Goal: Task Accomplishment & Management: Use online tool/utility

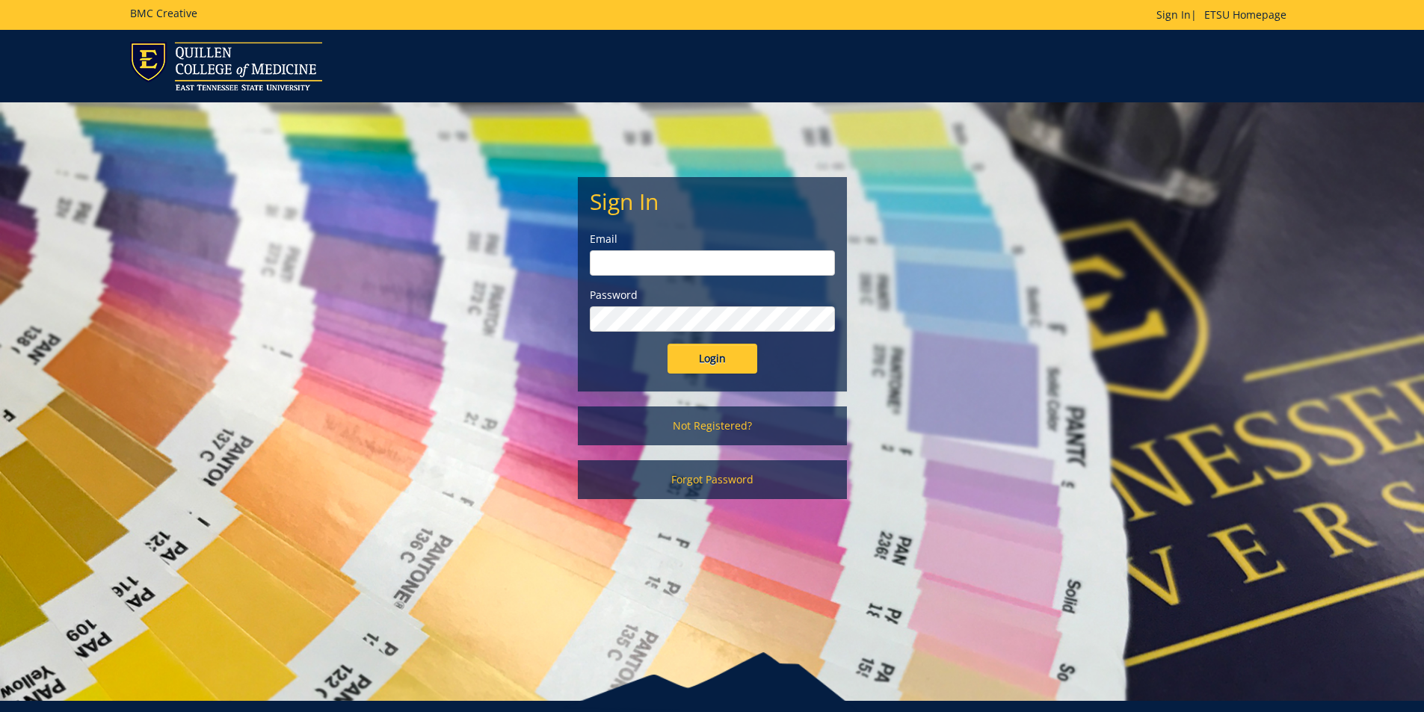
type input "goepel@etsu.edu"
click at [712, 358] on input "Login" at bounding box center [713, 359] width 90 height 30
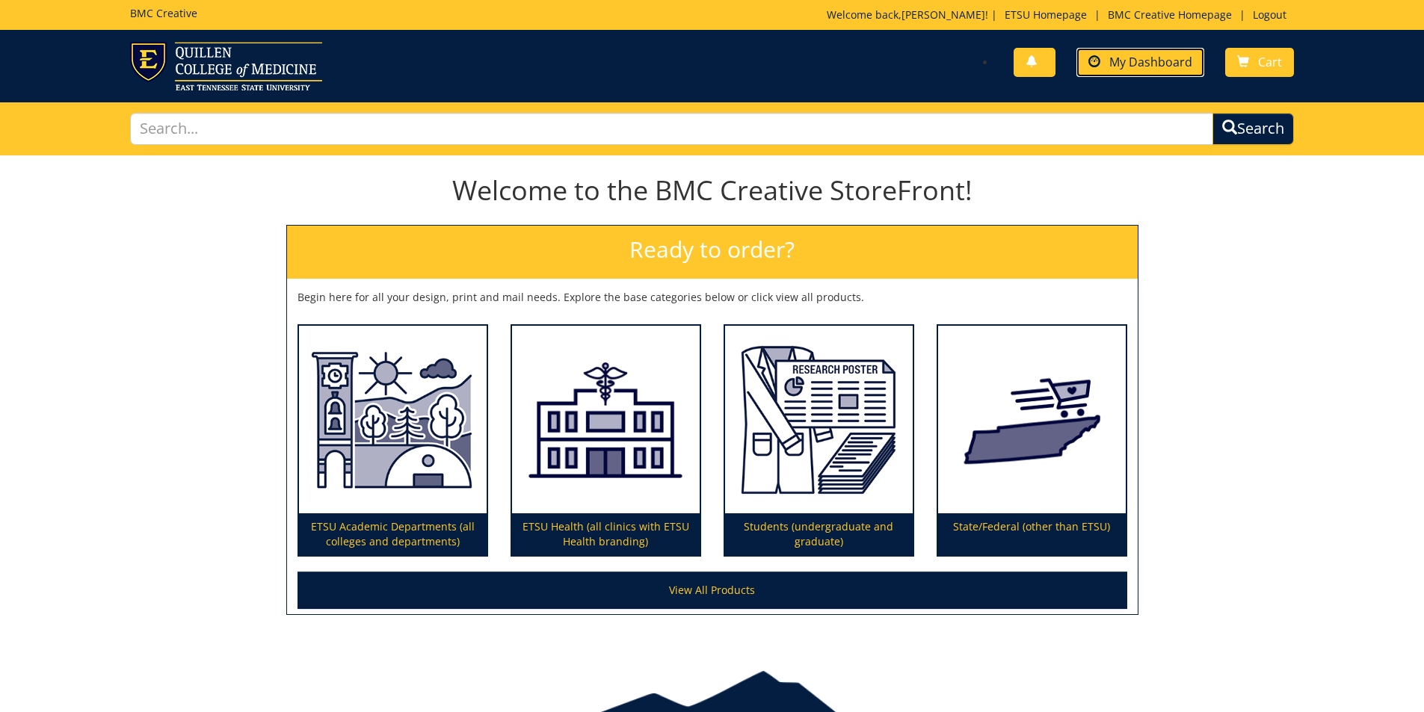
click at [1148, 60] on span "My Dashboard" at bounding box center [1150, 62] width 83 height 16
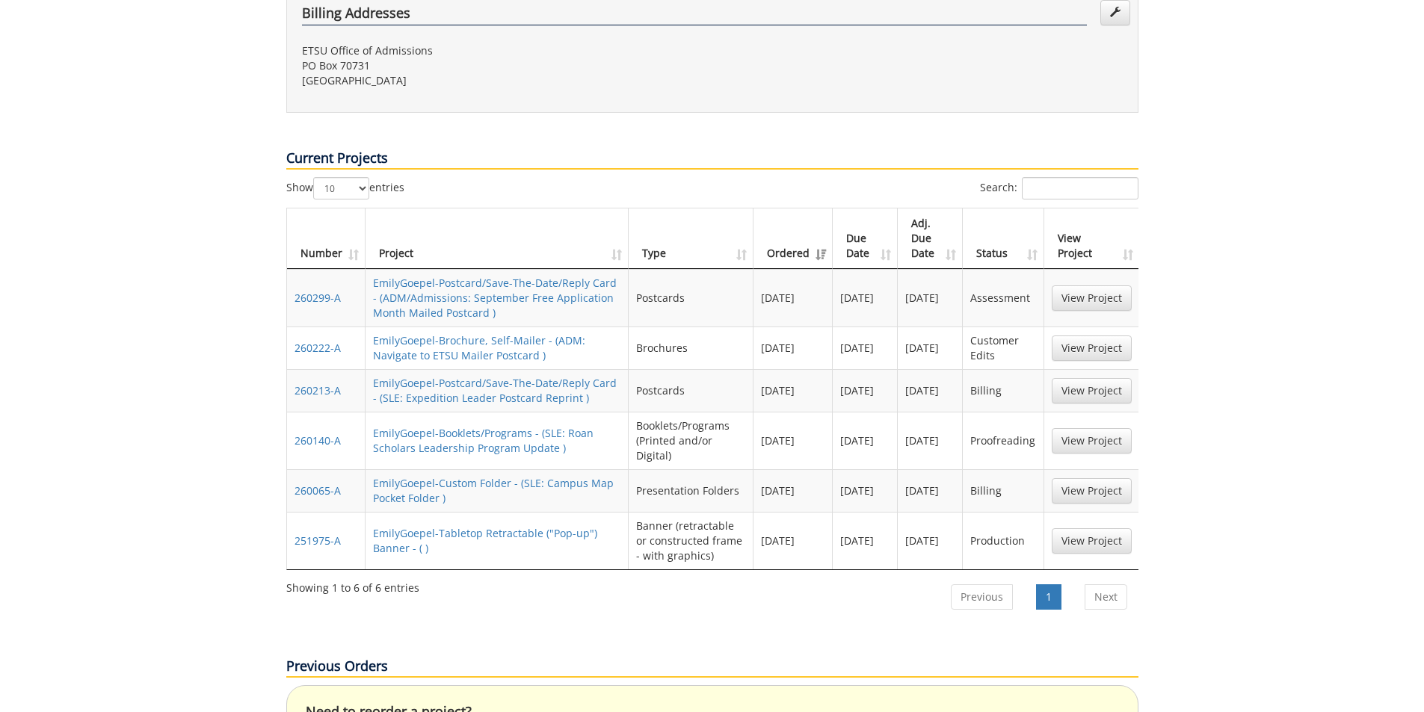
scroll to position [549, 0]
click at [1066, 335] on link "View Project" at bounding box center [1092, 347] width 80 height 25
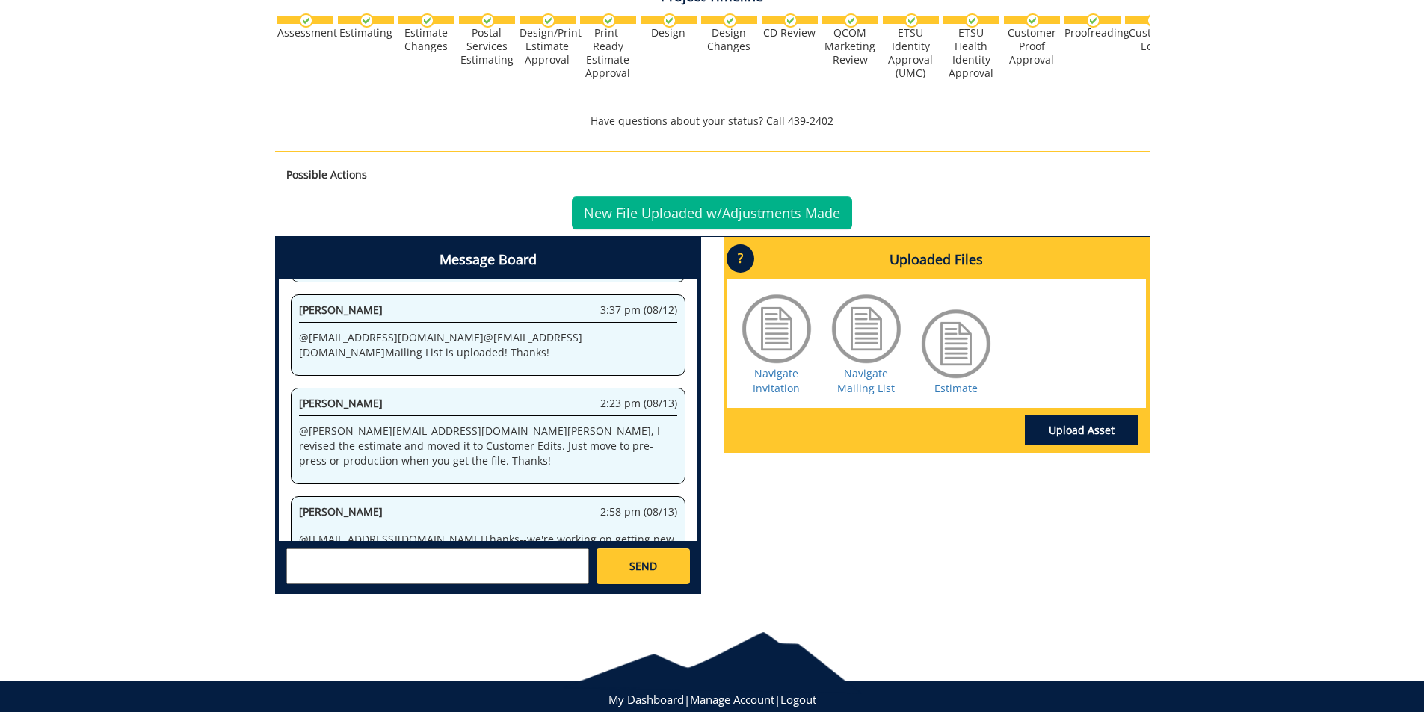
scroll to position [593, 0]
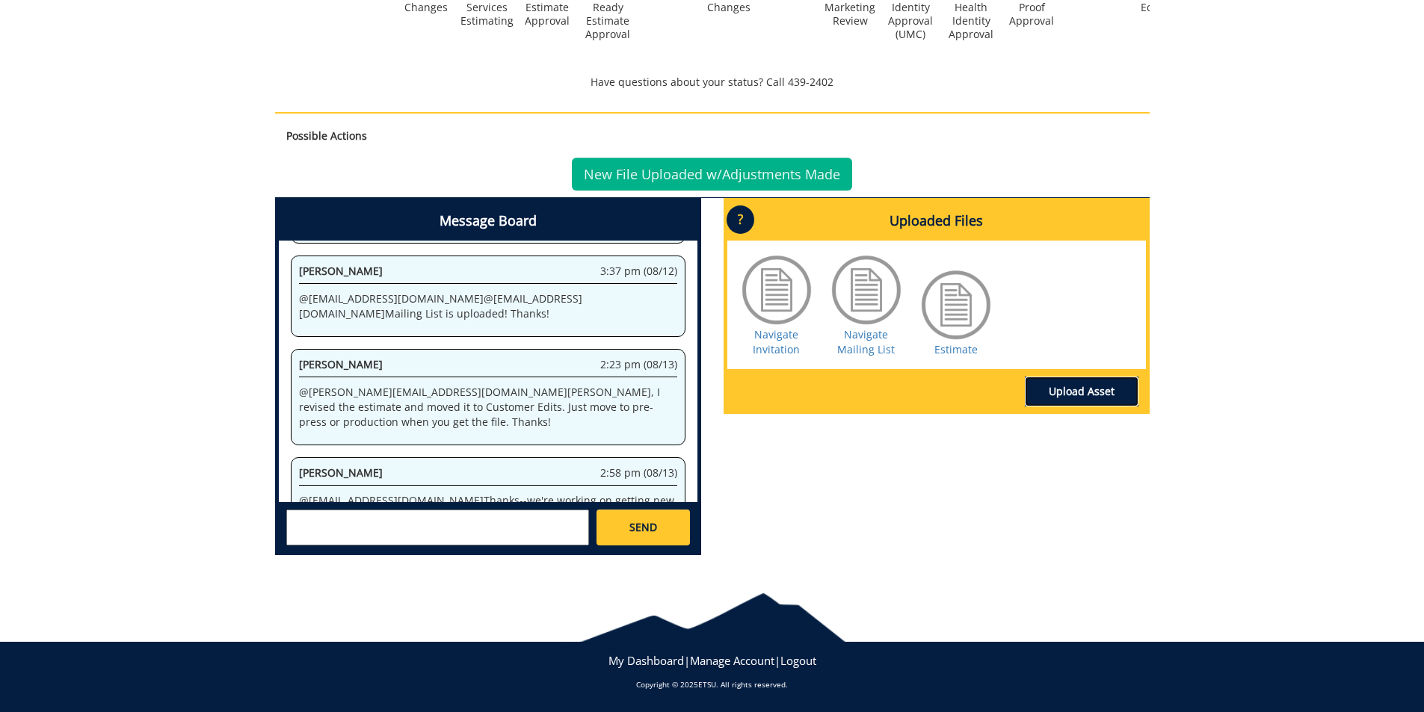
click at [1065, 395] on link "Upload Asset" at bounding box center [1082, 392] width 114 height 30
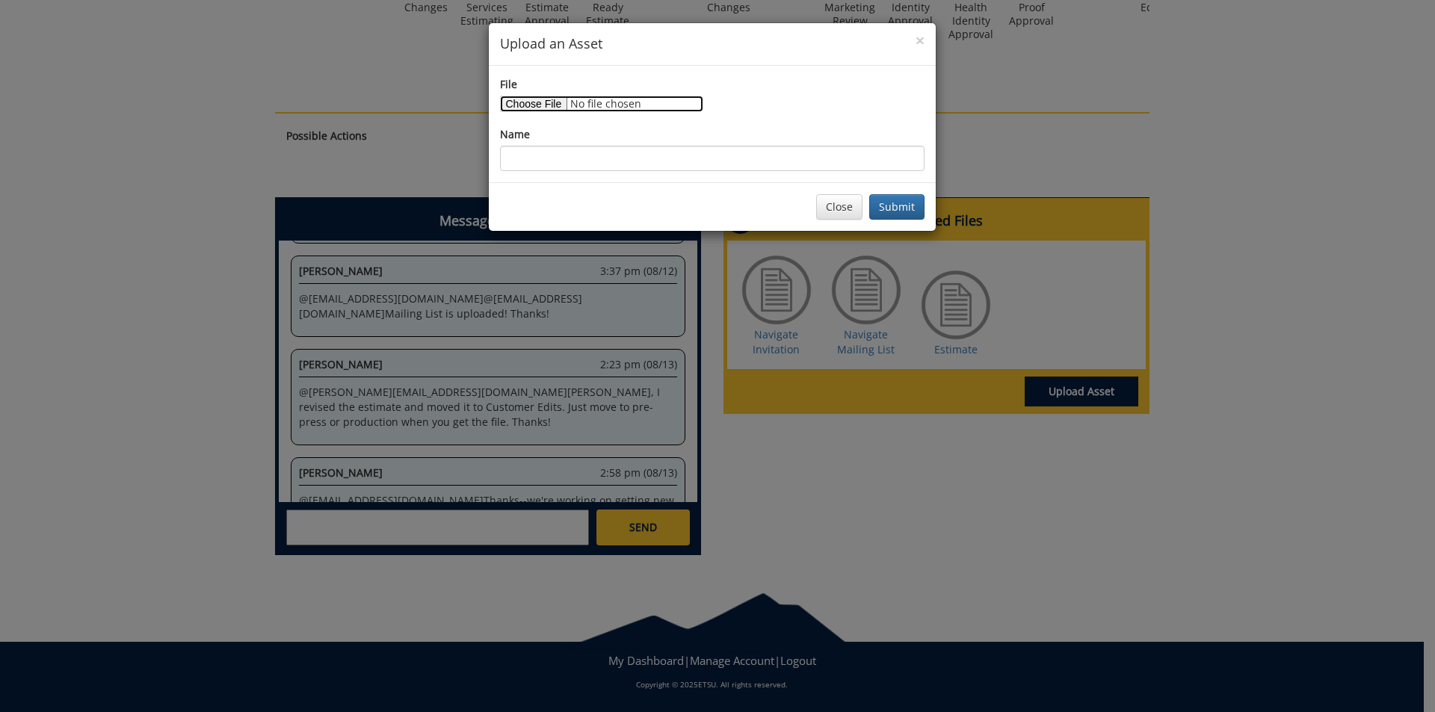
click at [547, 99] on input "File" at bounding box center [601, 104] width 203 height 16
type input "C:\fakepath\ETSU Navigate 6x11 Postcard V01.pdf"
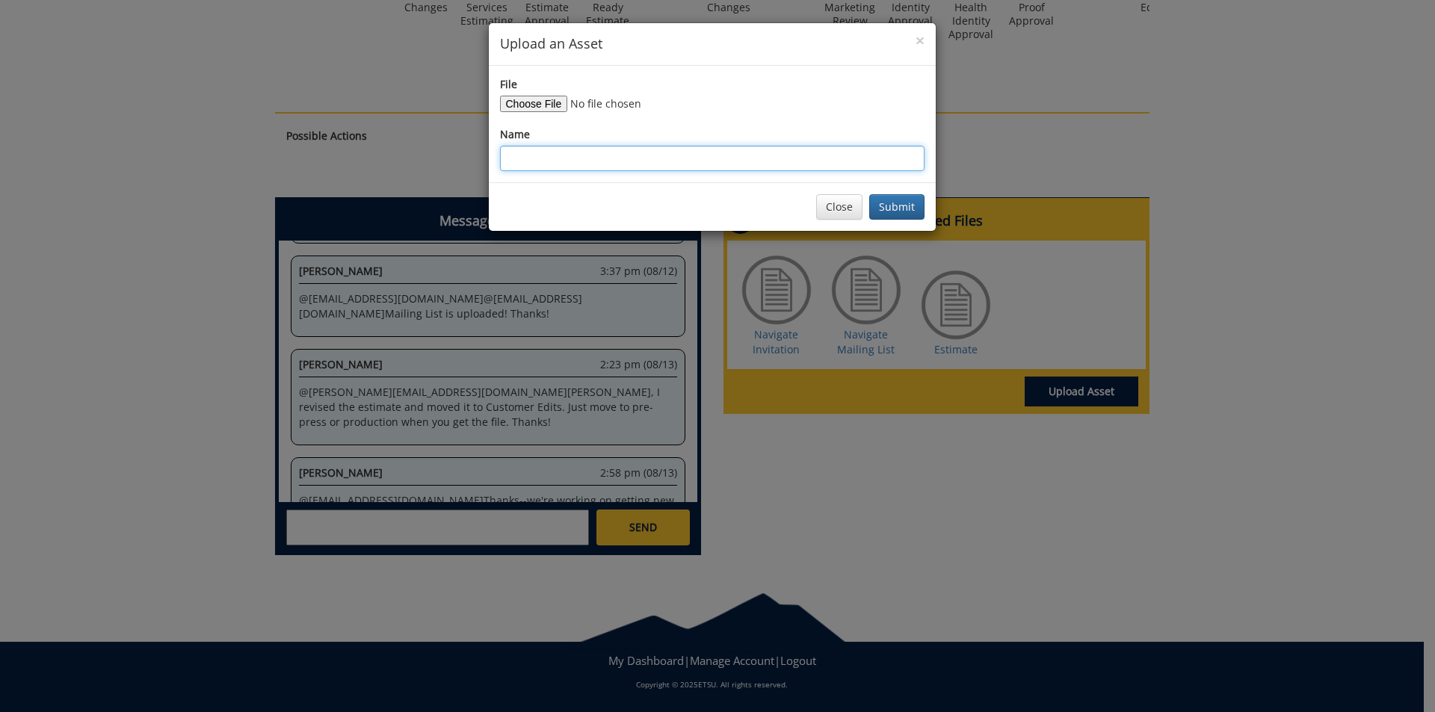
click at [625, 162] on input "Name" at bounding box center [712, 158] width 425 height 25
type input "New Art NO BLEEDS"
click at [922, 210] on button "Submit" at bounding box center [896, 206] width 55 height 25
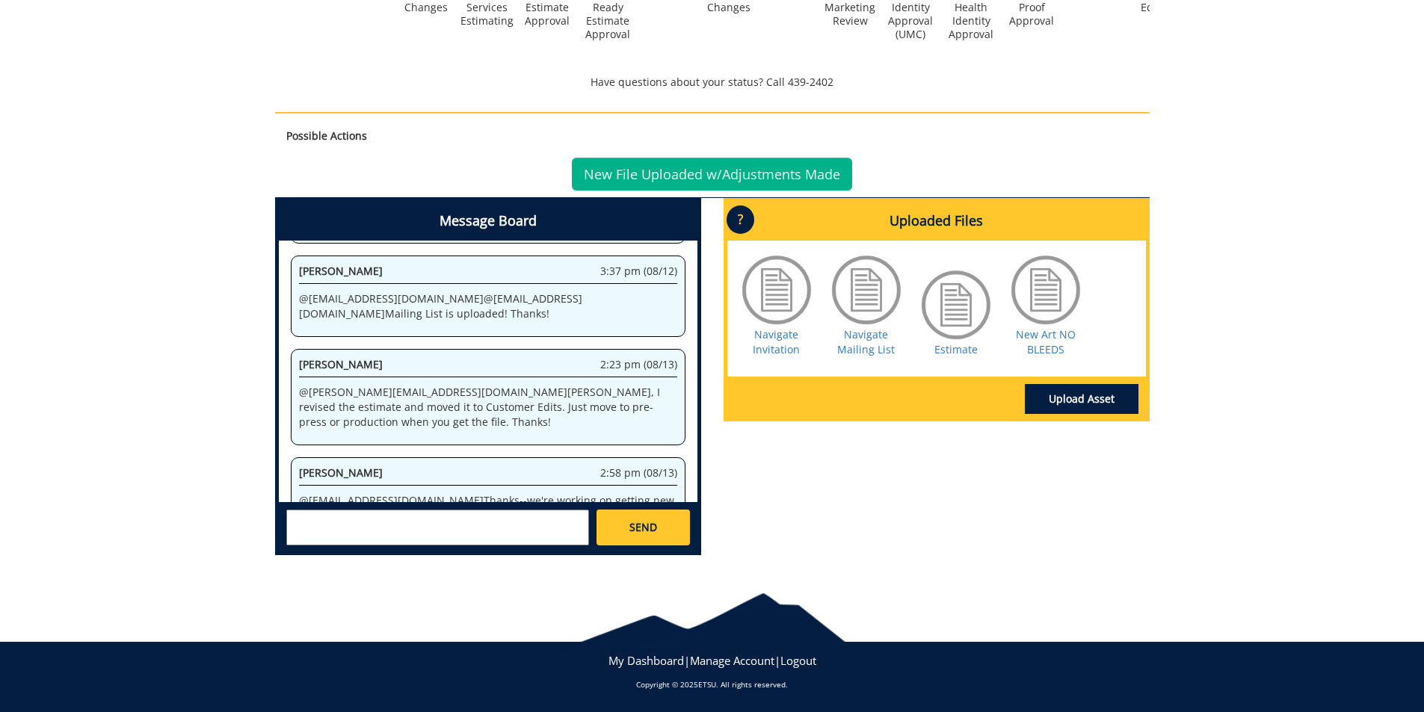
click at [453, 544] on textarea at bounding box center [437, 528] width 303 height 36
click at [536, 524] on textarea "@conleyga@etsu.edu I uploaded art but this file does not have bleeds. If this h…" at bounding box center [437, 528] width 303 height 36
click at [561, 520] on textarea "@conleyga@etsu.edu I uploaded art but this file does not have bleeds. If this h…" at bounding box center [437, 528] width 303 height 36
type textarea "@conleyga@etsu.edu I uploaded art but this file does not have bleeds. If this h…"
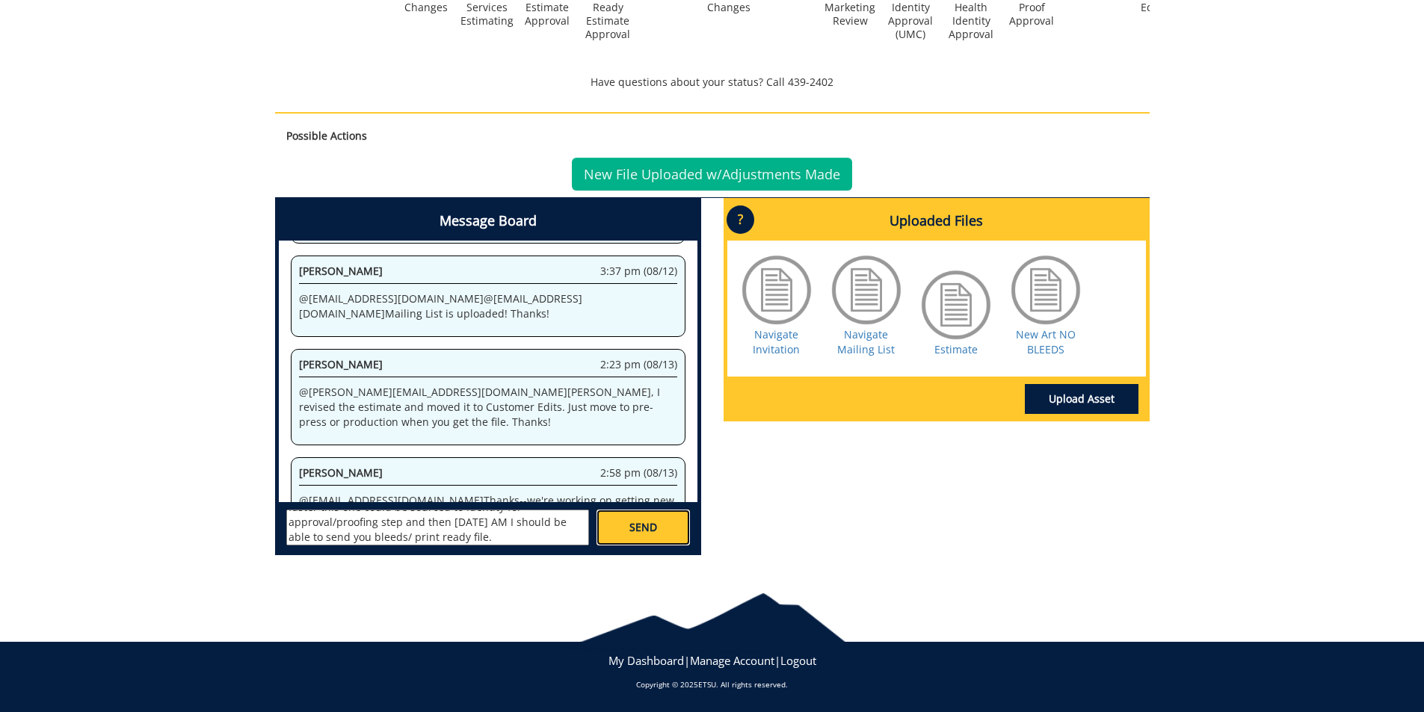
click at [624, 532] on link "SEND" at bounding box center [643, 528] width 93 height 36
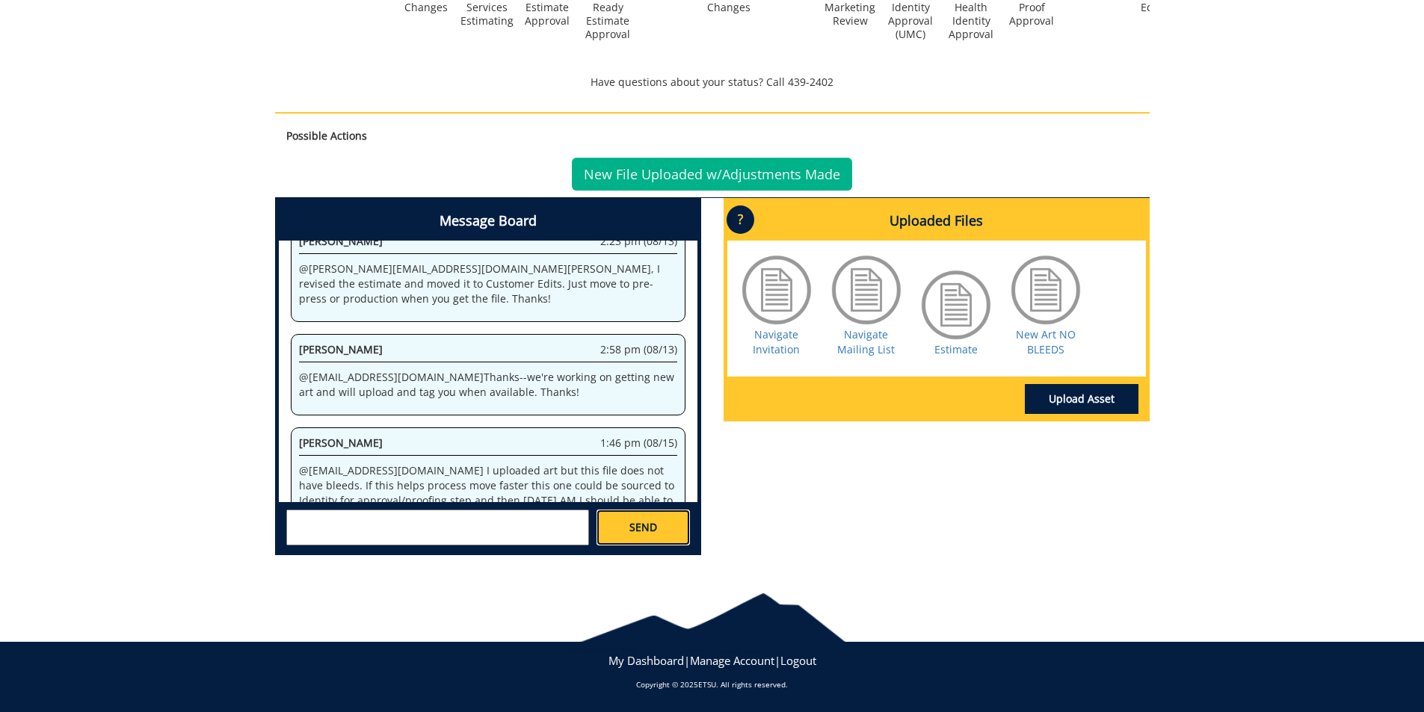
scroll to position [3395, 0]
